Goal: Task Accomplishment & Management: Use online tool/utility

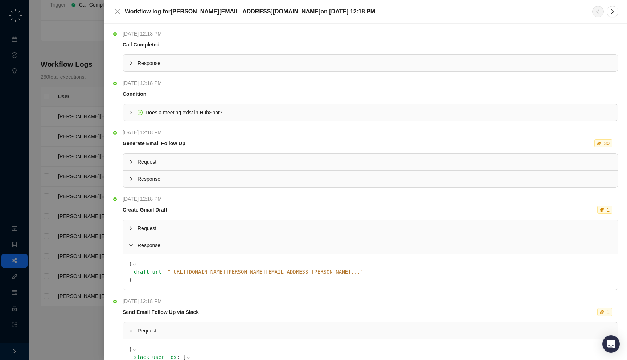
scroll to position [106, 0]
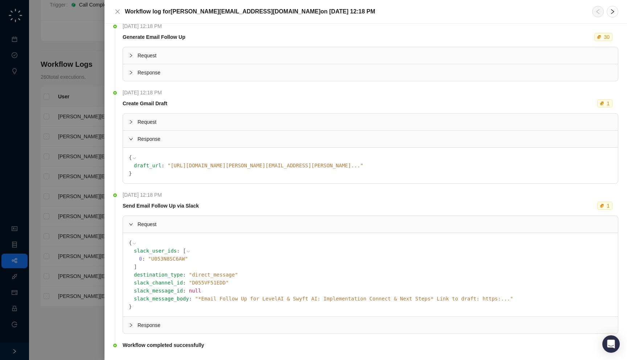
click at [59, 132] on div at bounding box center [313, 180] width 627 height 360
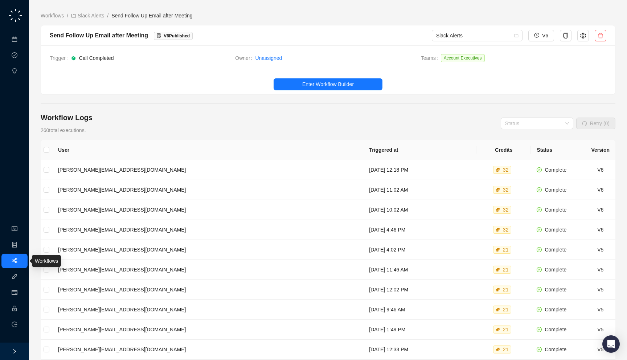
click at [21, 263] on link "Workflows" at bounding box center [32, 261] width 23 height 6
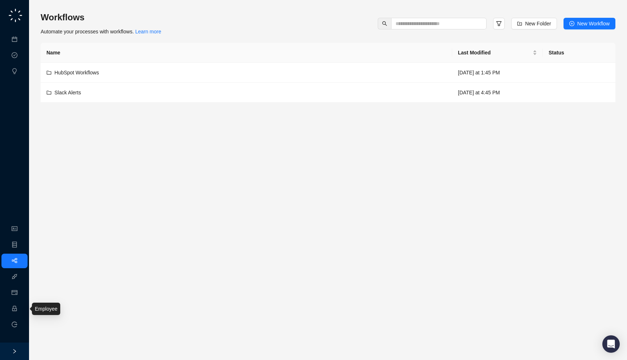
click at [21, 310] on link "Employee" at bounding box center [32, 309] width 22 height 6
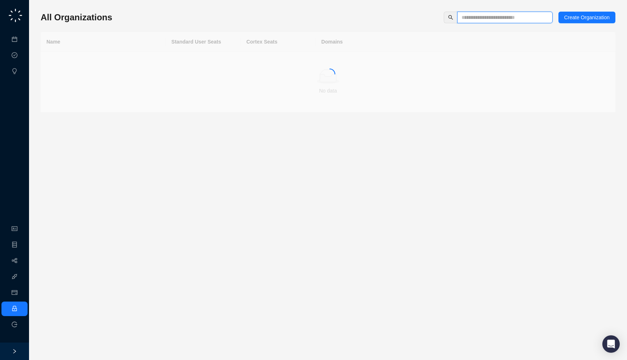
click at [474, 16] on input "text" at bounding box center [501, 17] width 81 height 8
type input "*****"
click at [361, 67] on td "Drata.com" at bounding box center [465, 62] width 300 height 20
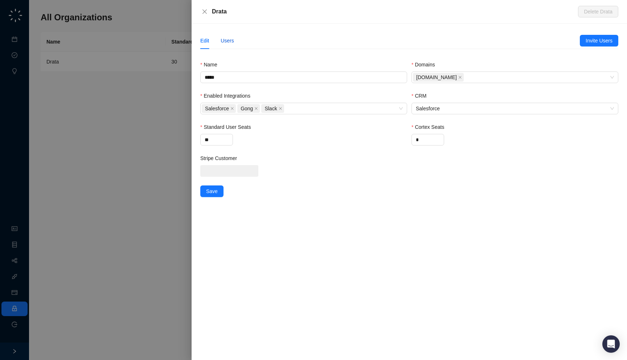
click at [226, 38] on div "Users" at bounding box center [226, 41] width 13 height 8
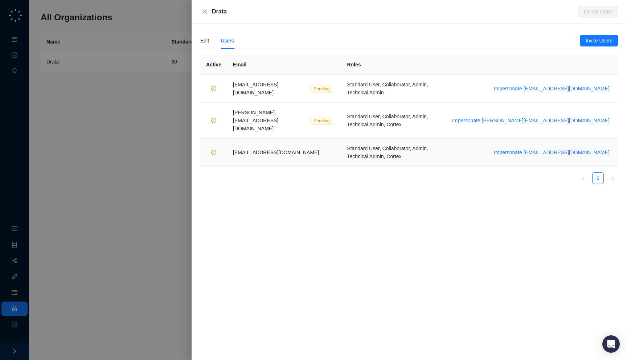
click at [283, 149] on span "vinniesafin@drata.com" at bounding box center [276, 152] width 86 height 6
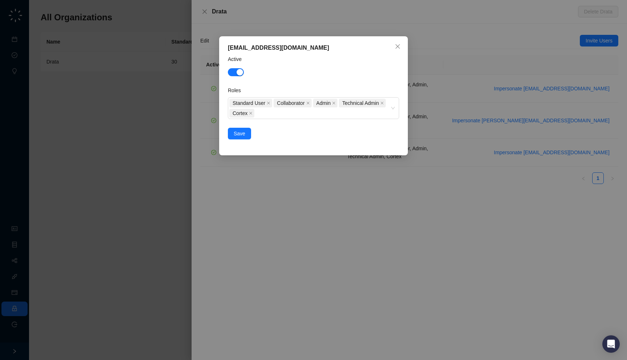
click at [323, 202] on div "vinniesafin@drata.com Active Roles Standard User Collaborator Admin Technical A…" at bounding box center [313, 180] width 627 height 360
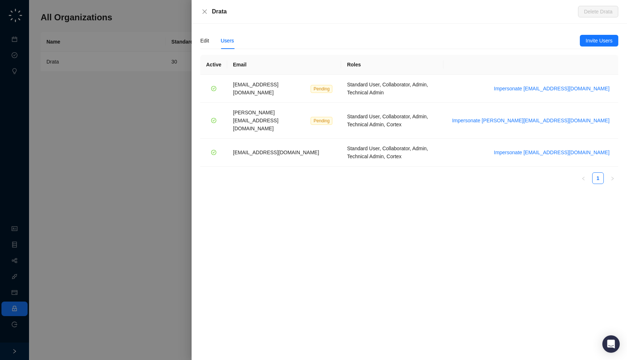
click at [103, 121] on div at bounding box center [313, 180] width 627 height 360
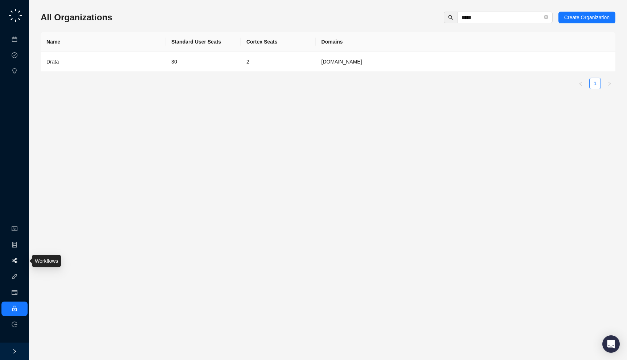
click at [21, 263] on link "Workflows" at bounding box center [32, 261] width 23 height 6
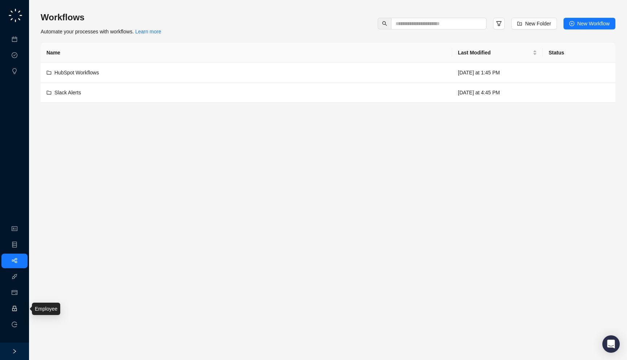
click at [21, 311] on link "Employee" at bounding box center [32, 309] width 22 height 6
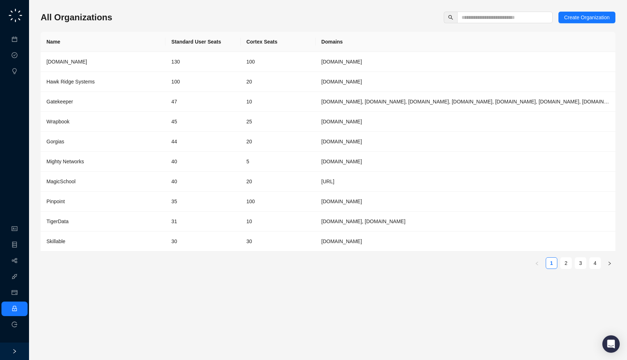
drag, startPoint x: 137, startPoint y: 16, endPoint x: 136, endPoint y: 21, distance: 5.2
click at [136, 21] on div "All Organizations Create Organization" at bounding box center [328, 18] width 574 height 12
click at [510, 21] on input "text" at bounding box center [501, 17] width 81 height 8
type input "******"
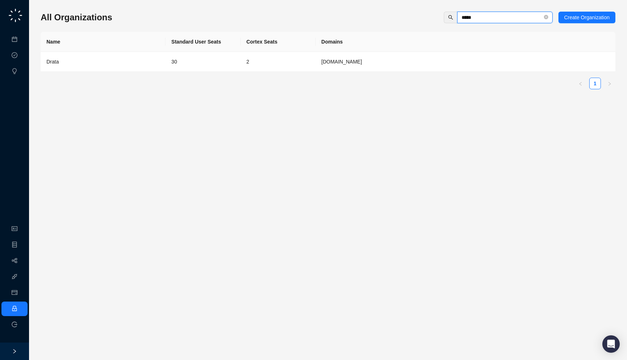
type input "*****"
click at [86, 69] on td "Drata" at bounding box center [103, 62] width 125 height 20
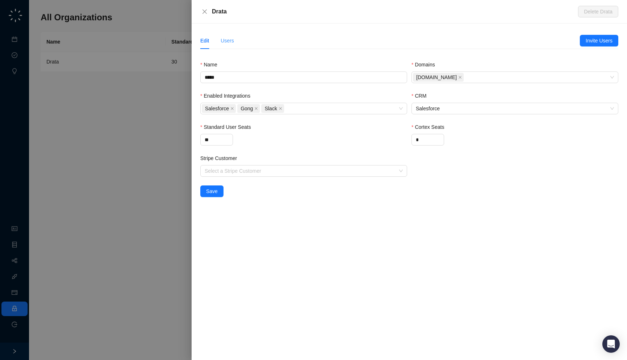
click at [226, 34] on div "Users" at bounding box center [226, 40] width 13 height 17
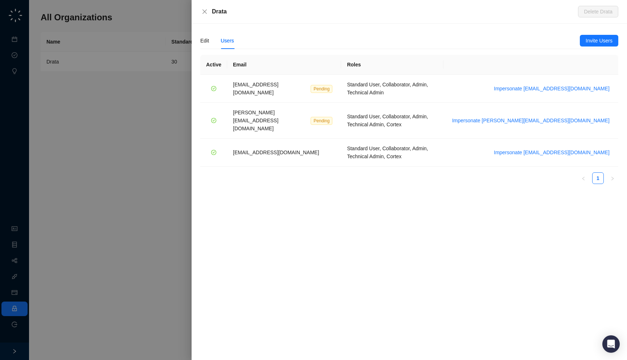
click at [180, 212] on div at bounding box center [313, 180] width 627 height 360
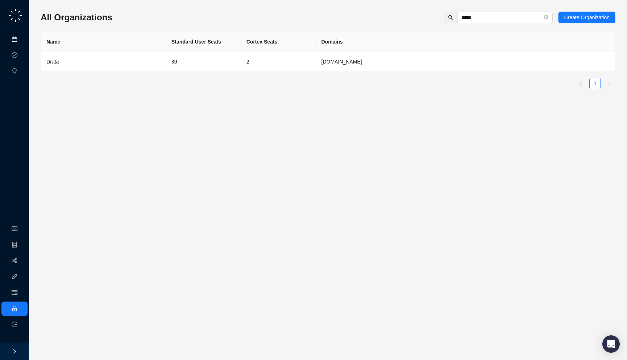
click at [21, 42] on link "Meetings & Calls" at bounding box center [40, 40] width 38 height 6
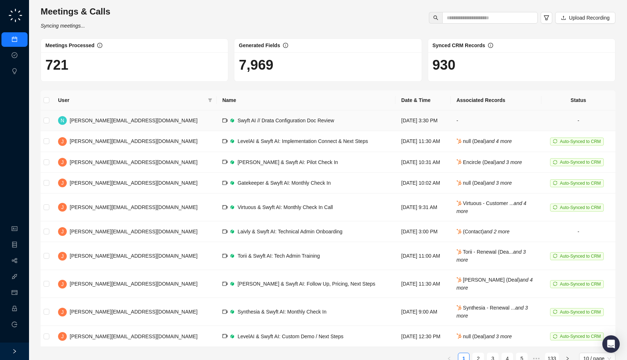
click at [395, 121] on td "Thursday, 09/11/25, 3:30 PM" at bounding box center [422, 120] width 55 height 21
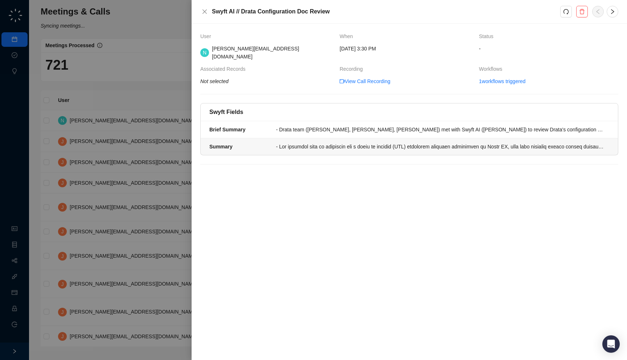
click at [306, 143] on div at bounding box center [440, 147] width 329 height 8
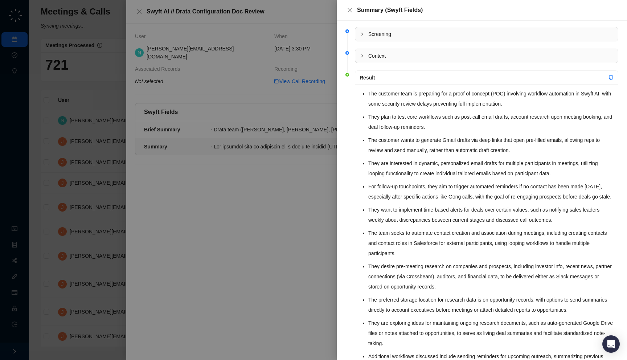
click at [288, 118] on div at bounding box center [313, 180] width 627 height 360
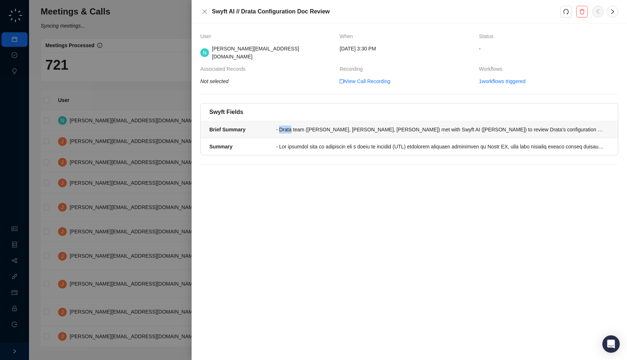
click at [288, 125] on div "- Drata team (Vinnie, Matt, Steve) met with Swyft AI (Neil) to review Drata's c…" at bounding box center [440, 129] width 329 height 8
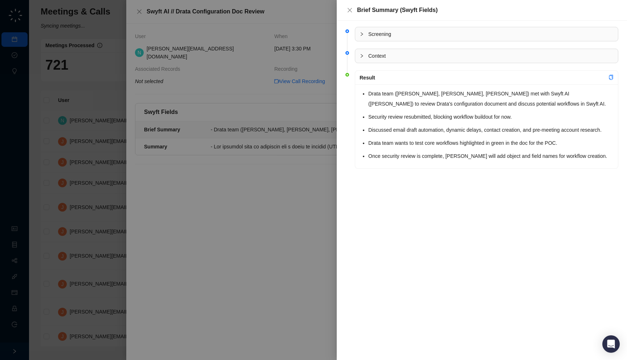
click at [394, 168] on div "Drata team (Vinnie, Matt, Steve) met with Swyft AI (Neil) to review Drata's con…" at bounding box center [486, 126] width 263 height 84
drag, startPoint x: 371, startPoint y: 162, endPoint x: 365, endPoint y: 167, distance: 7.7
click at [365, 167] on div "Drata team (Vinnie, Matt, Steve) met with Swyft AI (Neil) to review Drata's con…" at bounding box center [486, 126] width 263 height 84
click at [247, 175] on div at bounding box center [313, 180] width 627 height 360
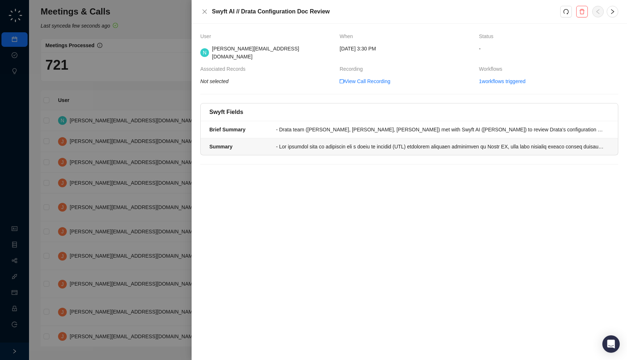
click at [292, 143] on div at bounding box center [440, 147] width 329 height 8
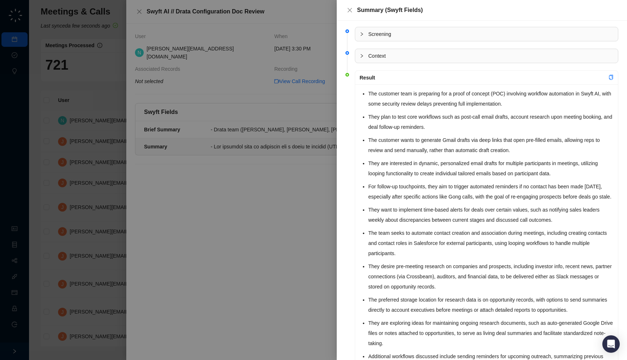
scroll to position [151, 0]
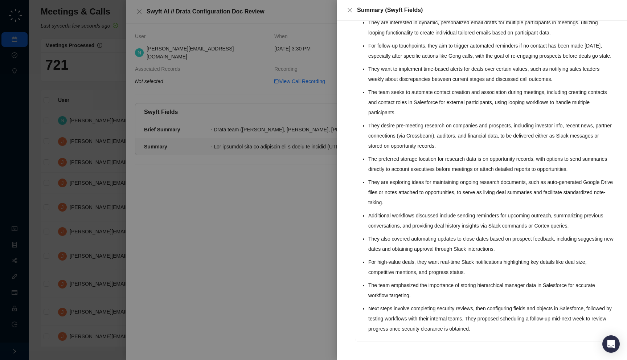
drag, startPoint x: 373, startPoint y: 339, endPoint x: 358, endPoint y: 343, distance: 16.1
click at [358, 343] on li "Result The customer team is preparing for a proof of concept (POC) involving wo…" at bounding box center [481, 141] width 273 height 419
click at [257, 178] on div at bounding box center [313, 180] width 627 height 360
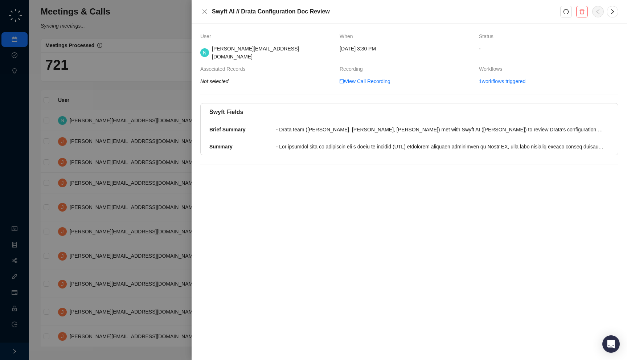
click at [265, 121] on li "Brief Summary - Drata team (Vinnie, Matt, Steve) met with Swyft AI (Neil) to re…" at bounding box center [409, 129] width 417 height 17
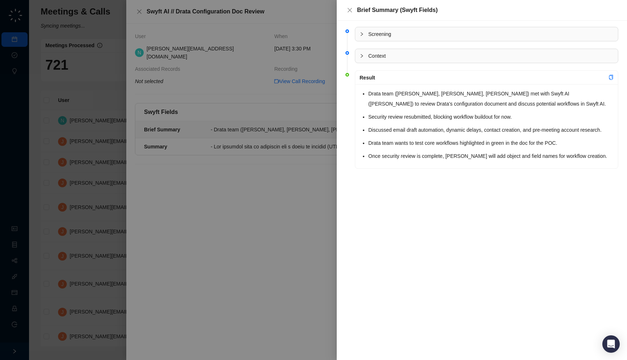
click at [229, 166] on div at bounding box center [313, 180] width 627 height 360
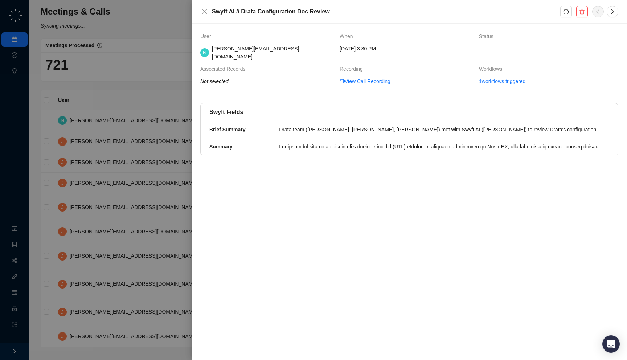
click at [148, 122] on div at bounding box center [313, 180] width 627 height 360
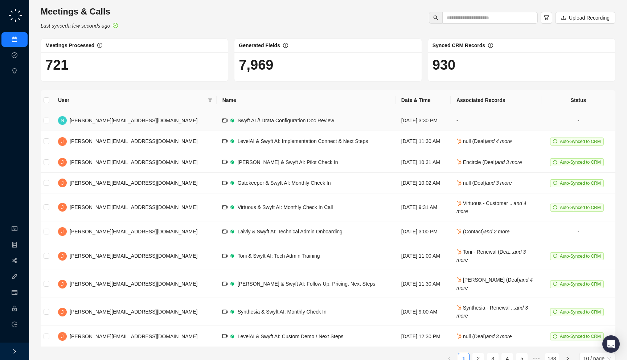
click at [238, 124] on div "Swyft AI // Drata Configuration Doc Review" at bounding box center [286, 120] width 96 height 8
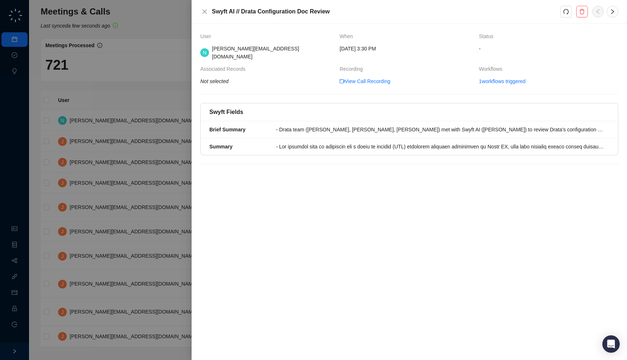
click at [144, 121] on div at bounding box center [313, 180] width 627 height 360
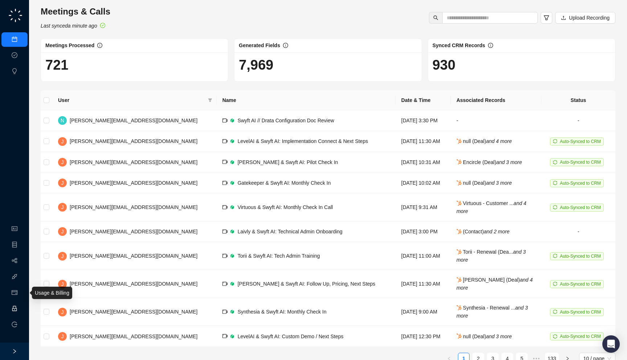
click at [21, 311] on link "Employee" at bounding box center [32, 309] width 22 height 6
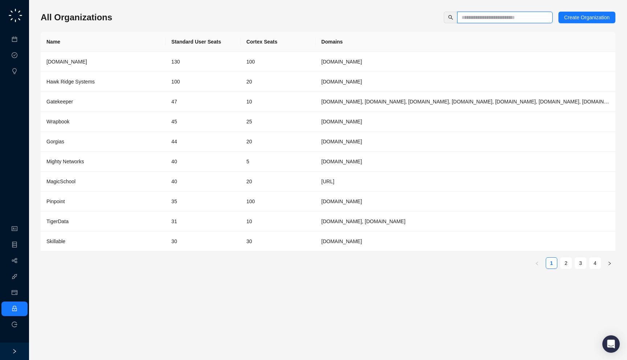
click at [492, 15] on input "text" at bounding box center [501, 17] width 81 height 8
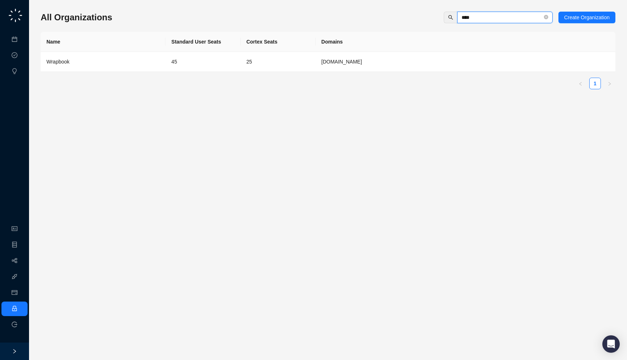
type input "****"
click at [166, 65] on td "45" at bounding box center [202, 62] width 75 height 20
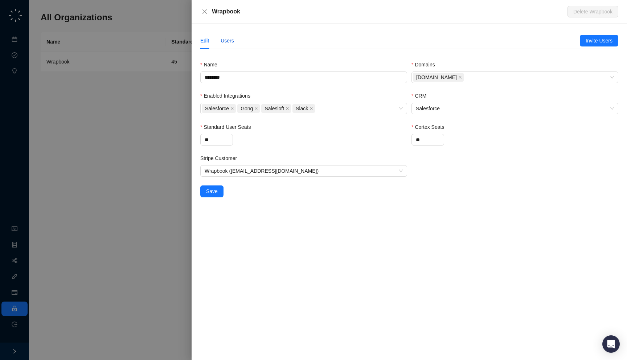
click at [227, 39] on div "Users" at bounding box center [226, 41] width 13 height 8
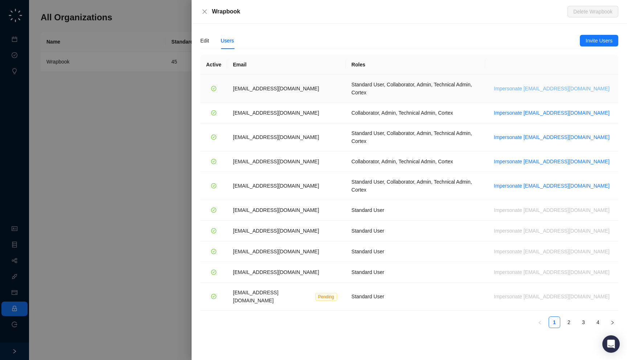
click at [579, 85] on span "Impersonate jdailey@wrapbook.com" at bounding box center [552, 88] width 116 height 8
